Goal: Find contact information: Find contact information

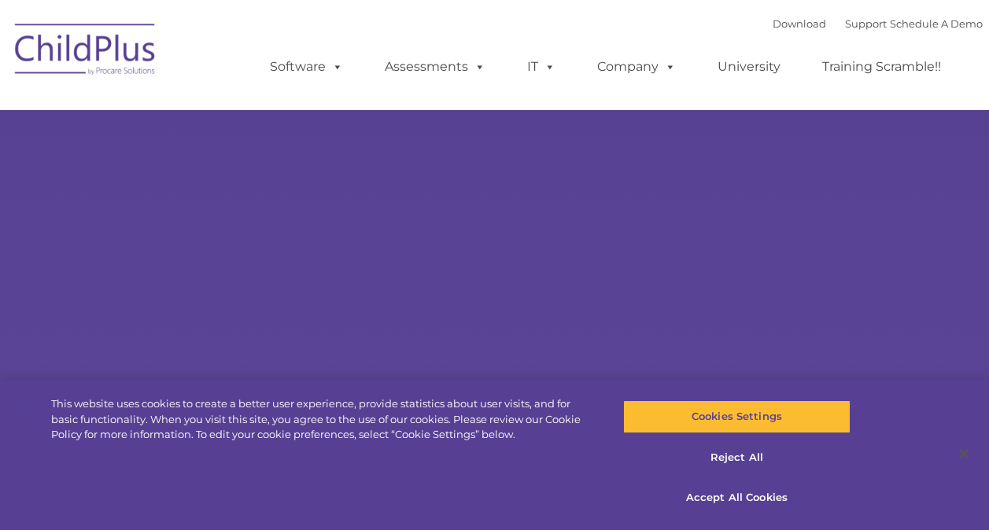
select select "MEDIUM"
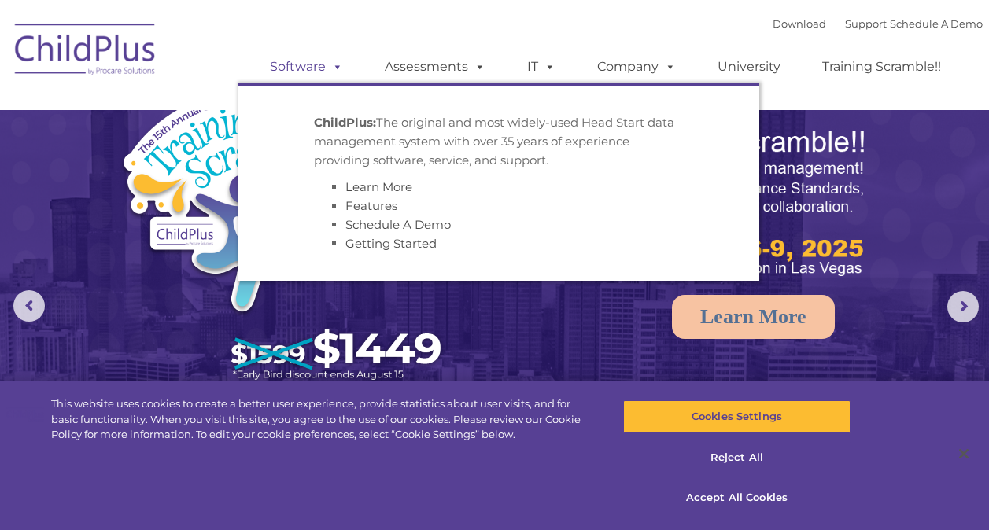
click at [326, 75] on link "Software" at bounding box center [306, 66] width 105 height 31
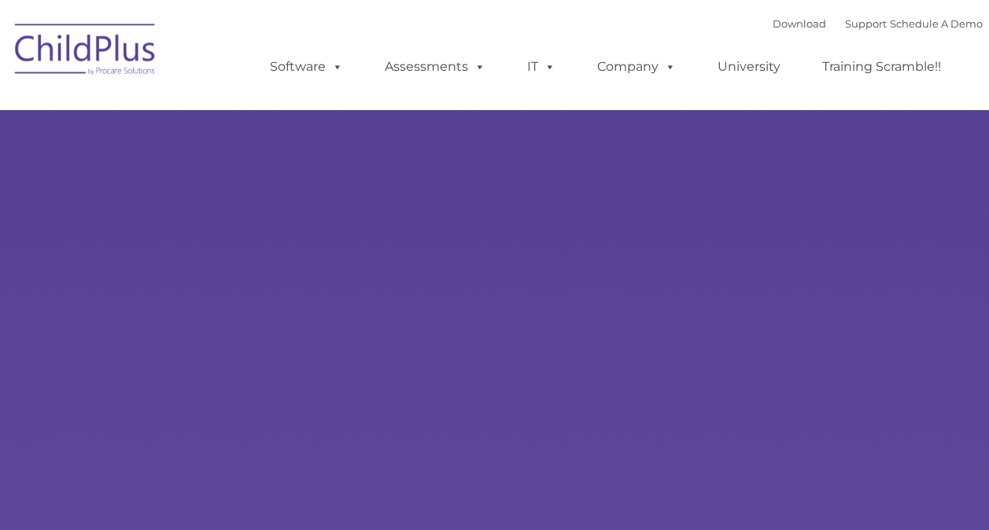
type input ""
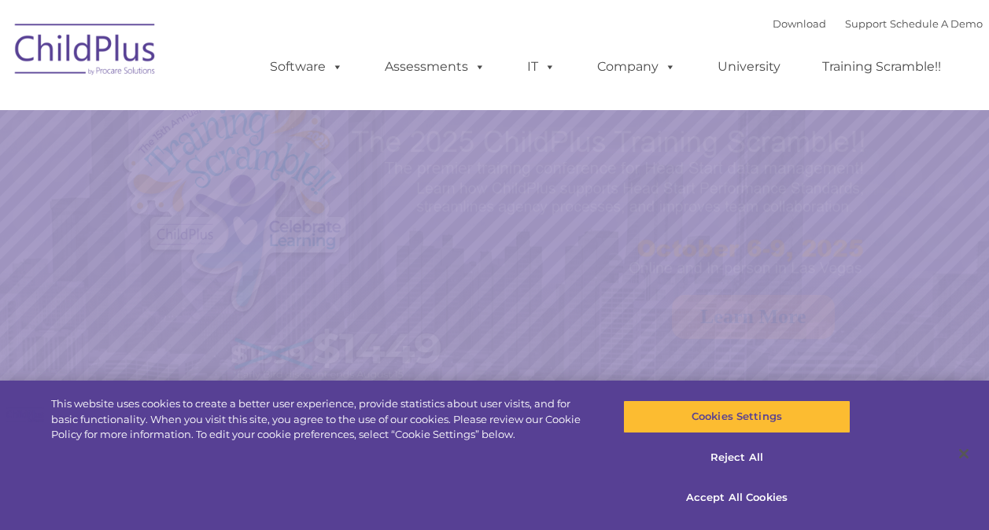
select select "MEDIUM"
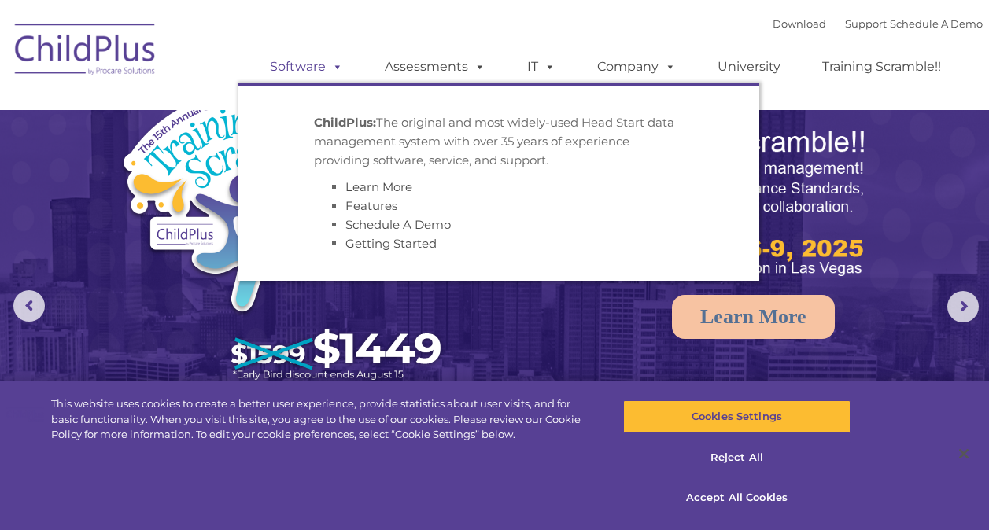
click at [314, 59] on link "Software" at bounding box center [306, 66] width 105 height 31
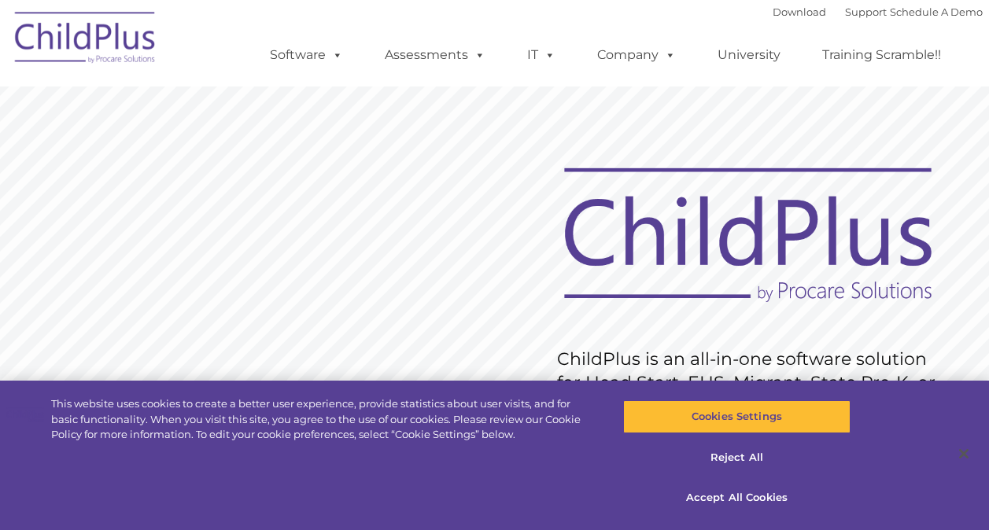
click at [314, 59] on link "Software" at bounding box center [306, 54] width 105 height 31
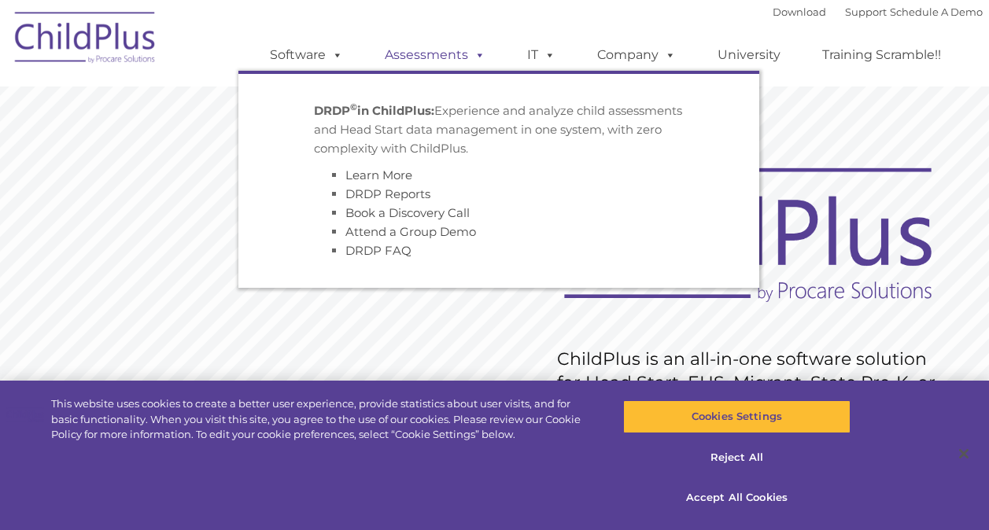
click at [437, 61] on link "Assessments" at bounding box center [435, 54] width 132 height 31
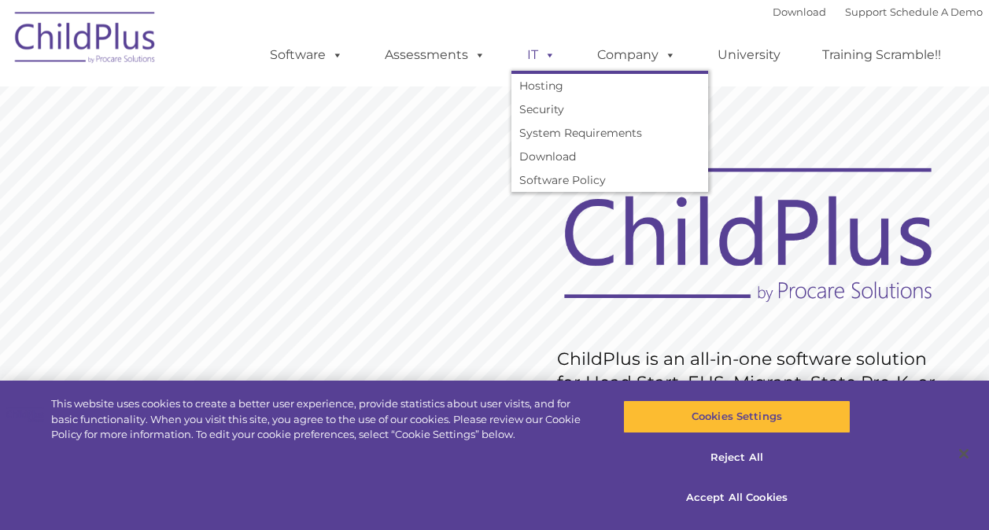
click at [541, 61] on span at bounding box center [546, 54] width 17 height 15
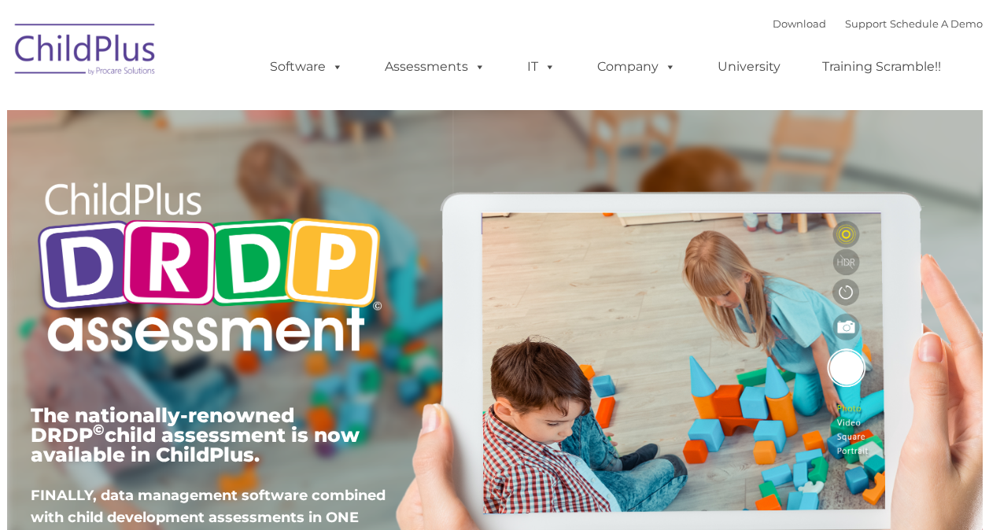
click at [541, 61] on span at bounding box center [546, 66] width 17 height 15
type input ""
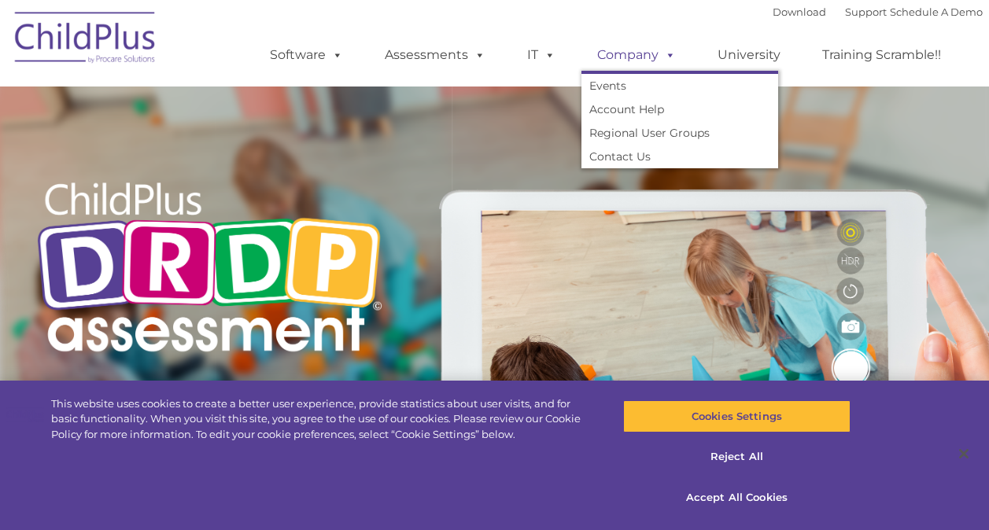
click at [659, 52] on span at bounding box center [667, 54] width 17 height 15
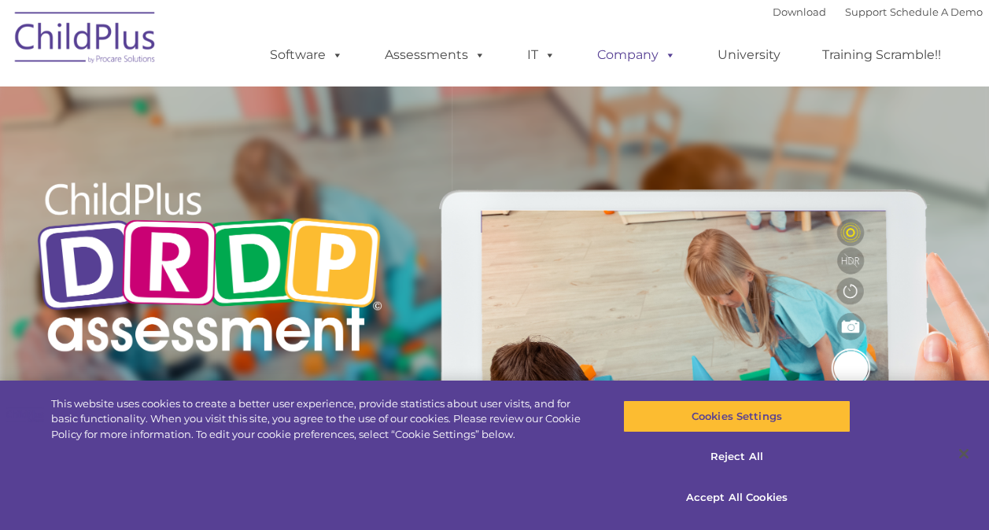
click at [659, 52] on span at bounding box center [667, 54] width 17 height 15
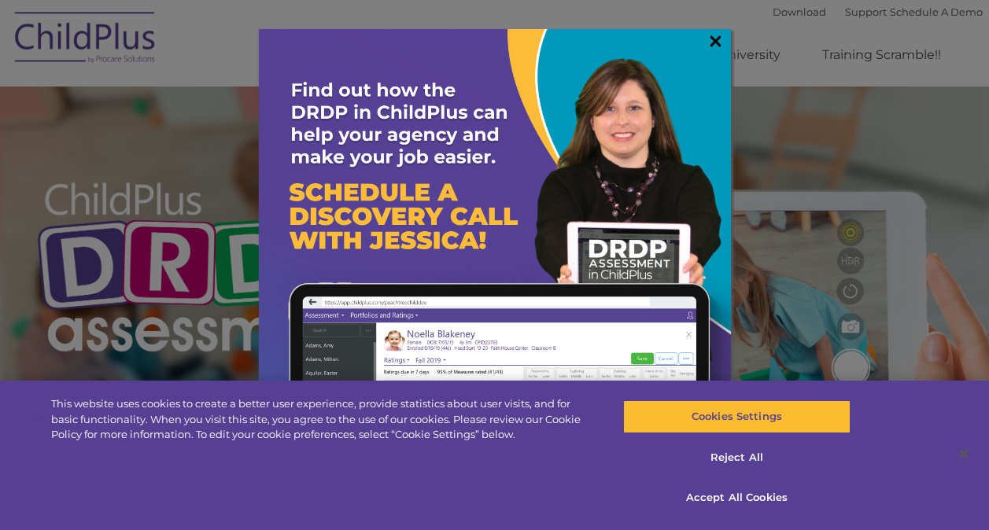
click at [717, 42] on link "×" at bounding box center [716, 41] width 18 height 16
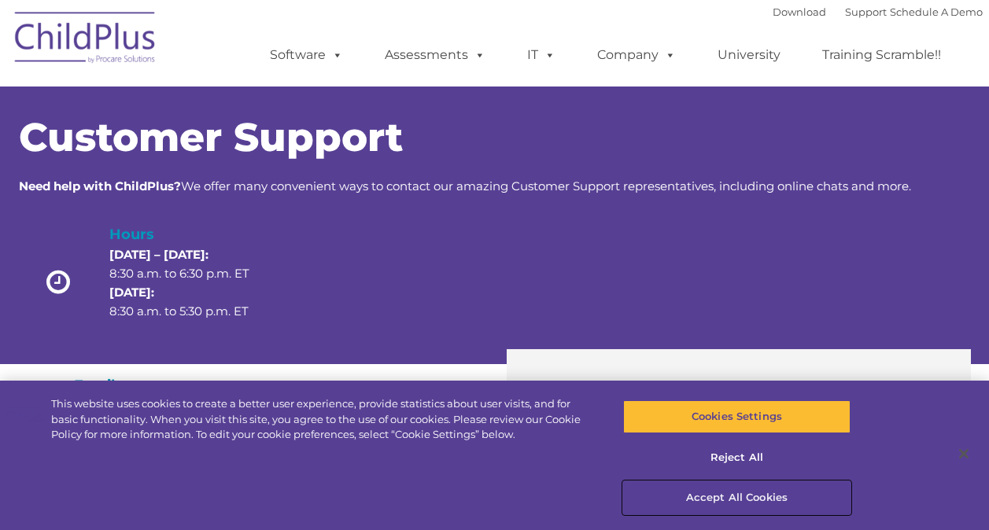
click at [731, 505] on button "Accept All Cookies" at bounding box center [736, 498] width 227 height 33
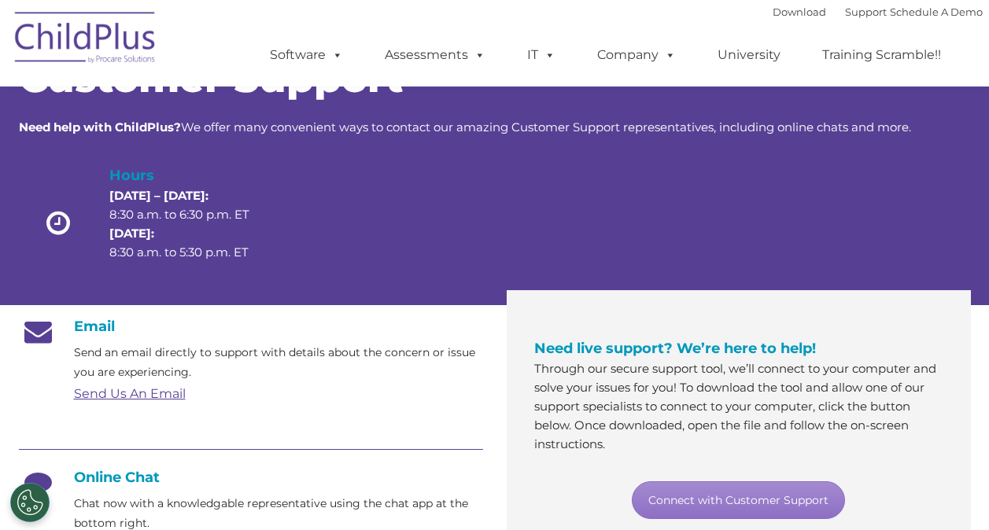
scroll to position [57, 0]
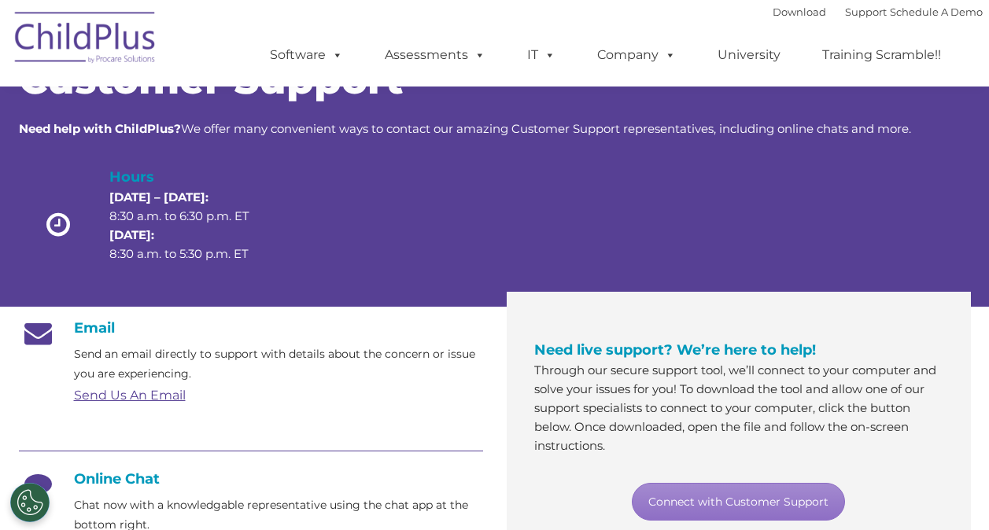
click at [162, 393] on link "Send Us An Email" at bounding box center [130, 395] width 112 height 15
